Goal: Navigation & Orientation: Understand site structure

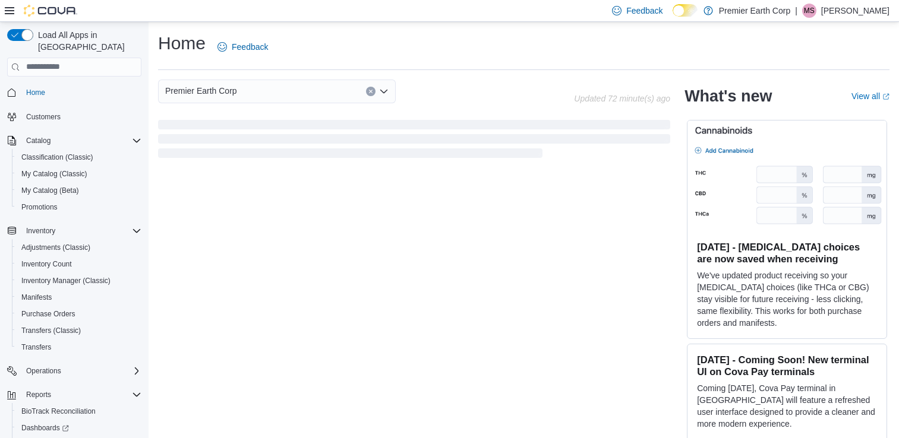
scroll to position [11, 0]
